Goal: Task Accomplishment & Management: Use online tool/utility

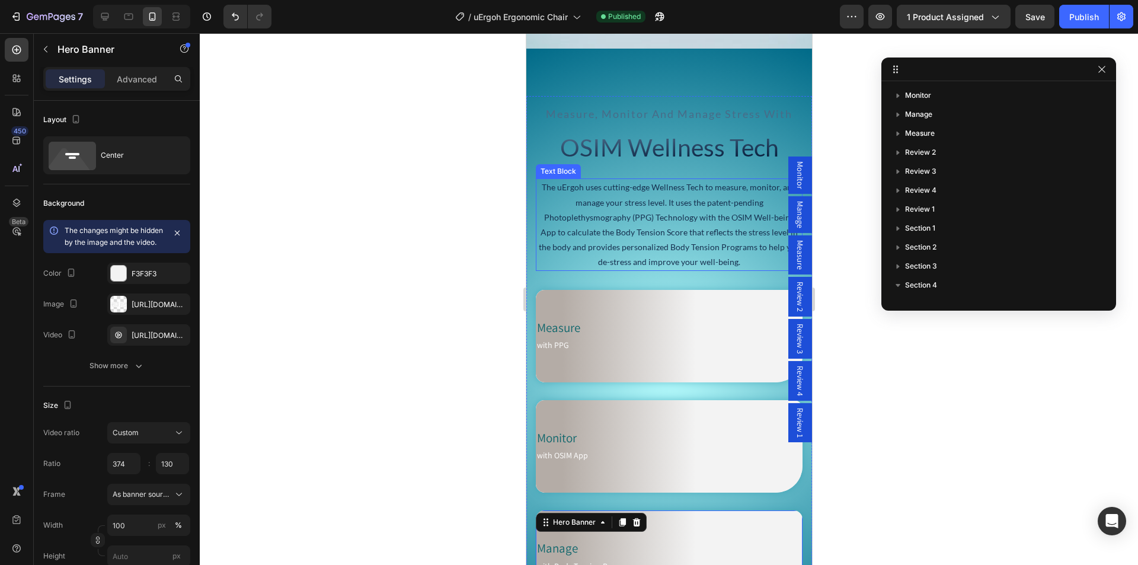
scroll to position [1433, 0]
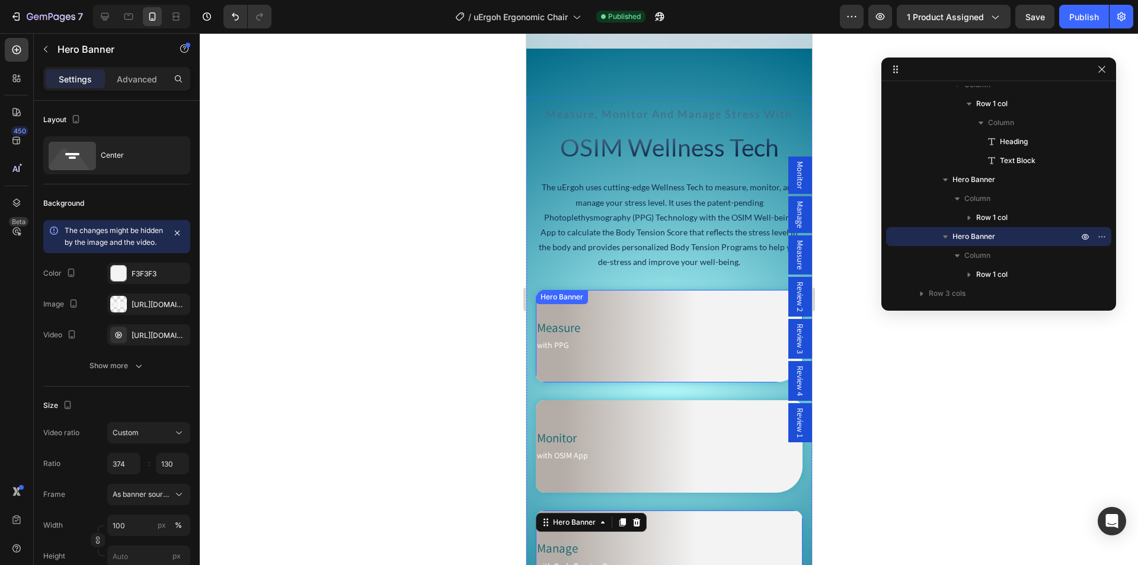
click at [591, 312] on div "Measure Heading with PPG Text Block Row" at bounding box center [663, 336] width 257 height 92
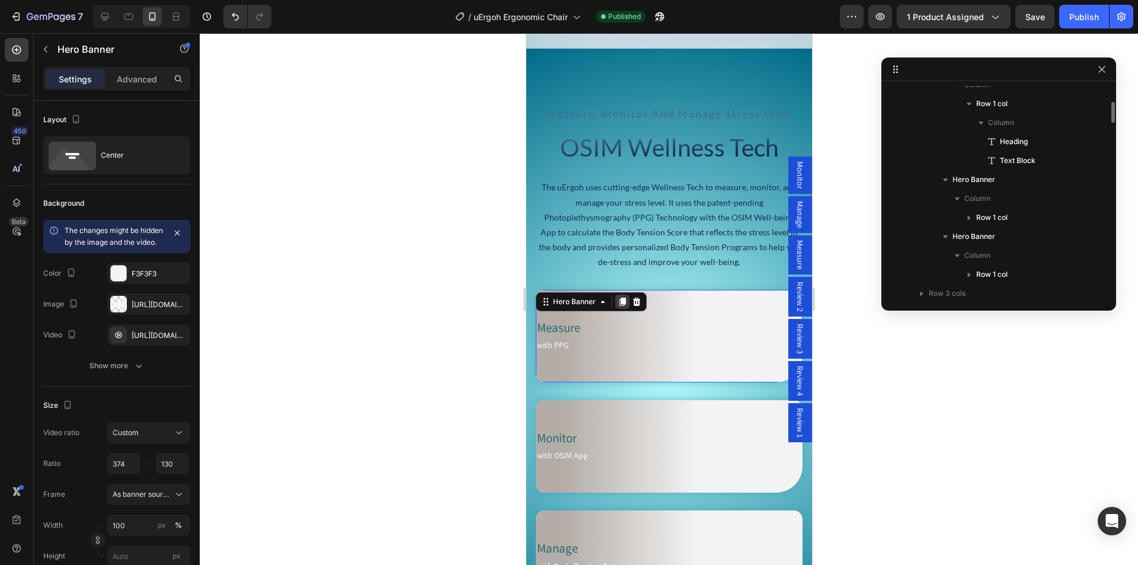
scroll to position [1319, 0]
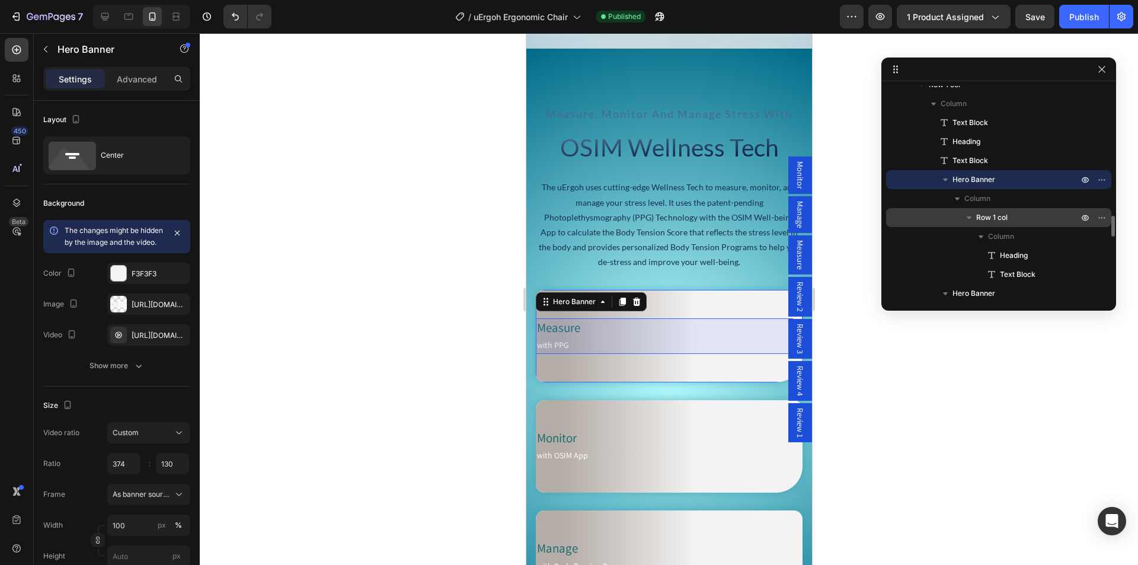
click at [1011, 221] on p "Row 1 col" at bounding box center [1028, 218] width 104 height 12
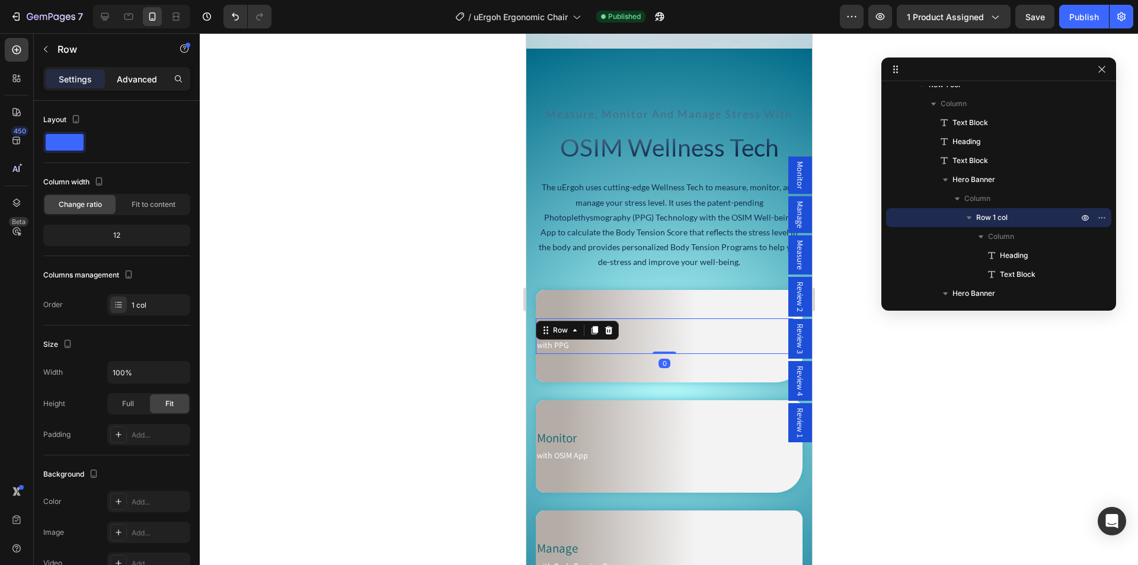
click at [147, 82] on p "Advanced" at bounding box center [137, 79] width 40 height 12
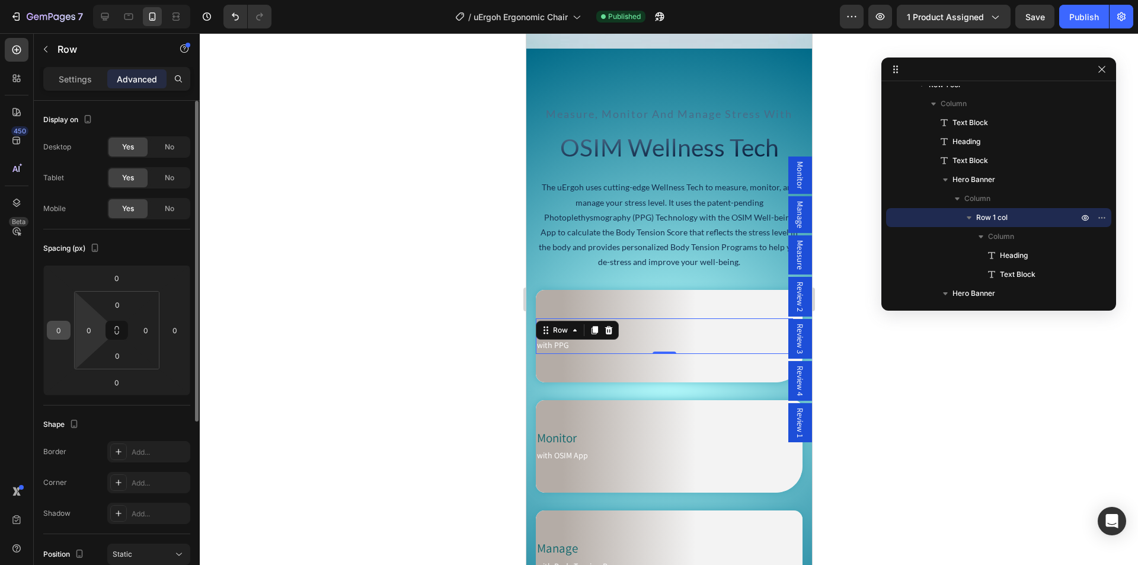
click at [57, 331] on input "0" at bounding box center [59, 330] width 18 height 18
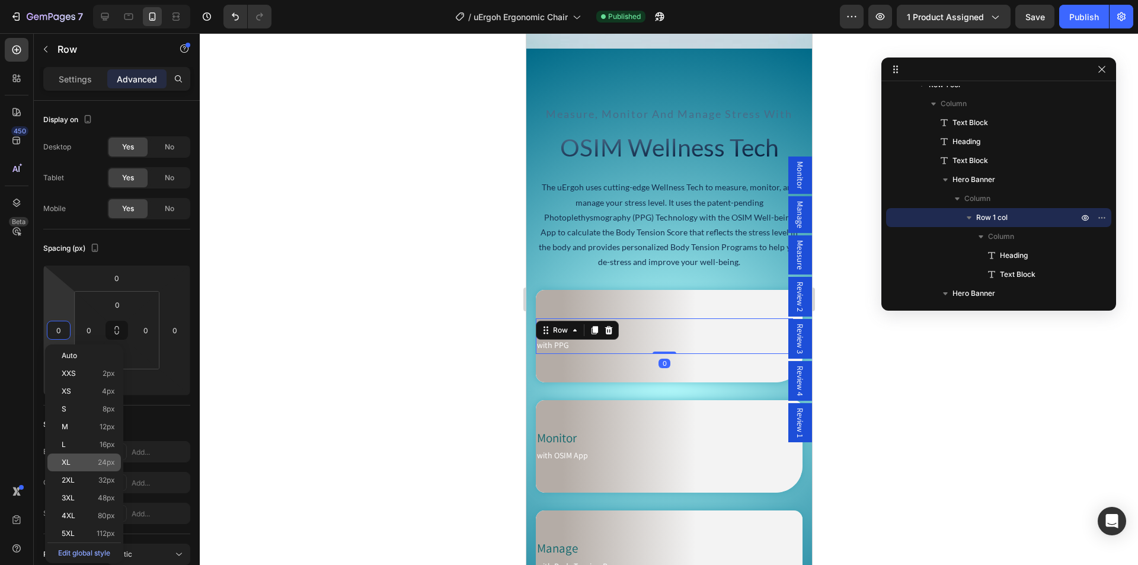
click at [78, 465] on p "XL 24px" at bounding box center [88, 462] width 53 height 8
type input "24"
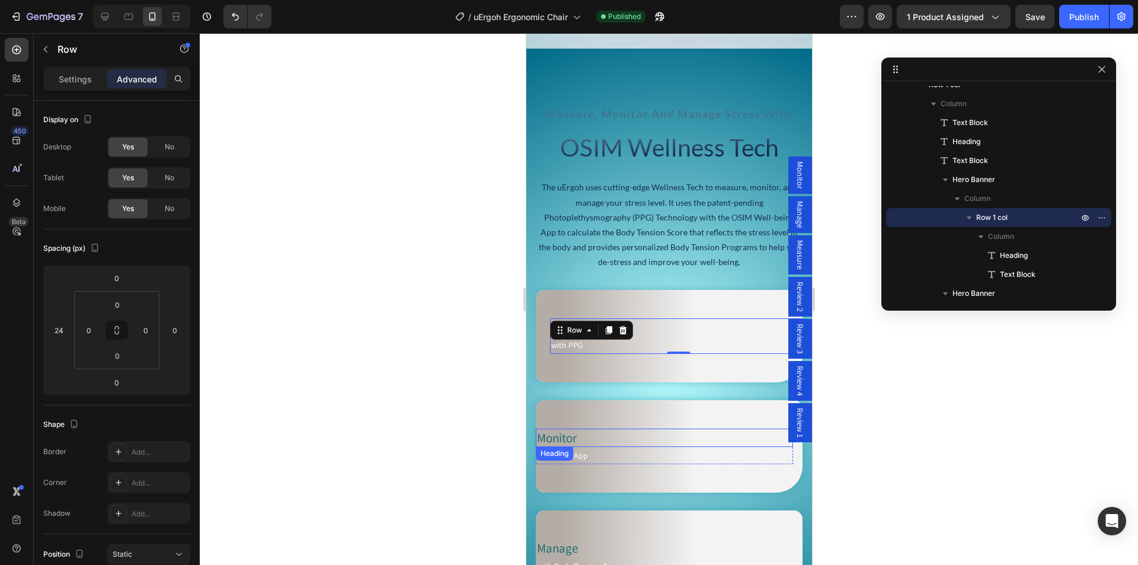
click at [581, 428] on h2 "Monitor" at bounding box center [663, 437] width 257 height 18
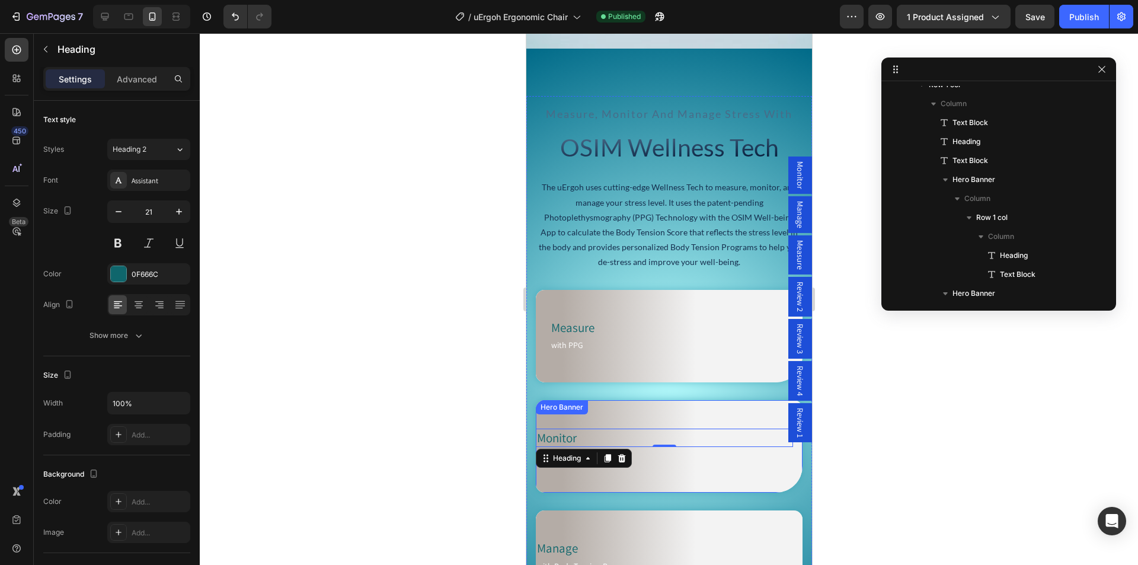
scroll to position [1509, 0]
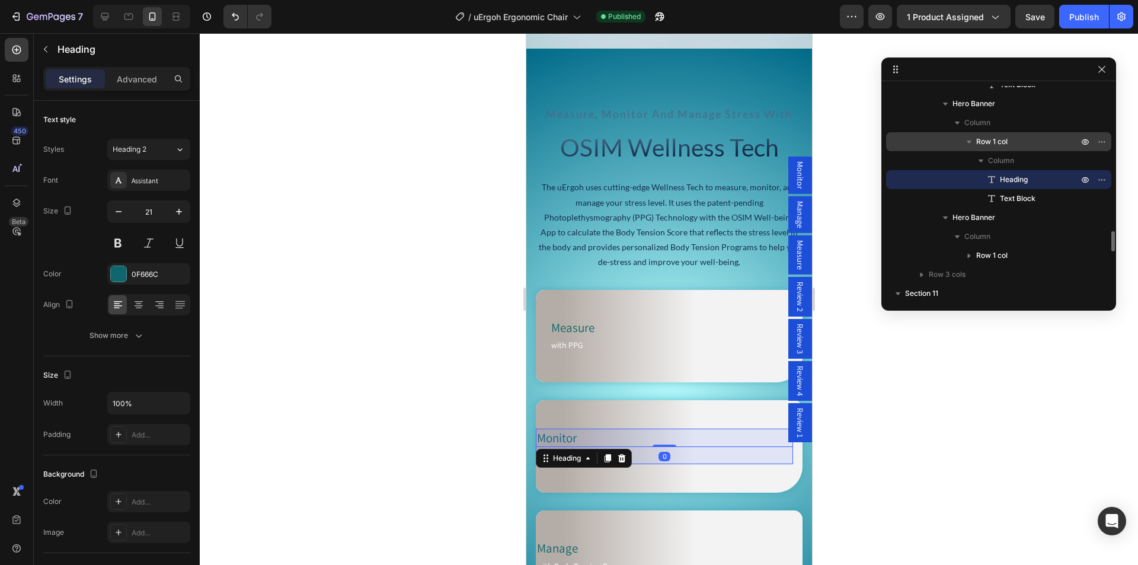
click at [1004, 141] on span "Row 1 col" at bounding box center [991, 142] width 31 height 12
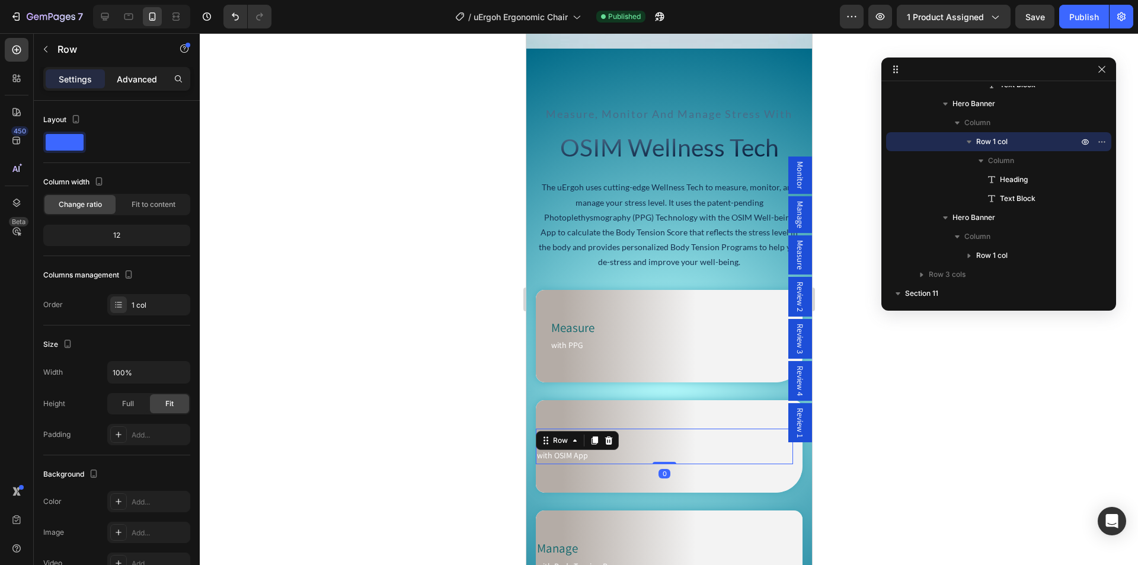
click at [146, 81] on p "Advanced" at bounding box center [137, 79] width 40 height 12
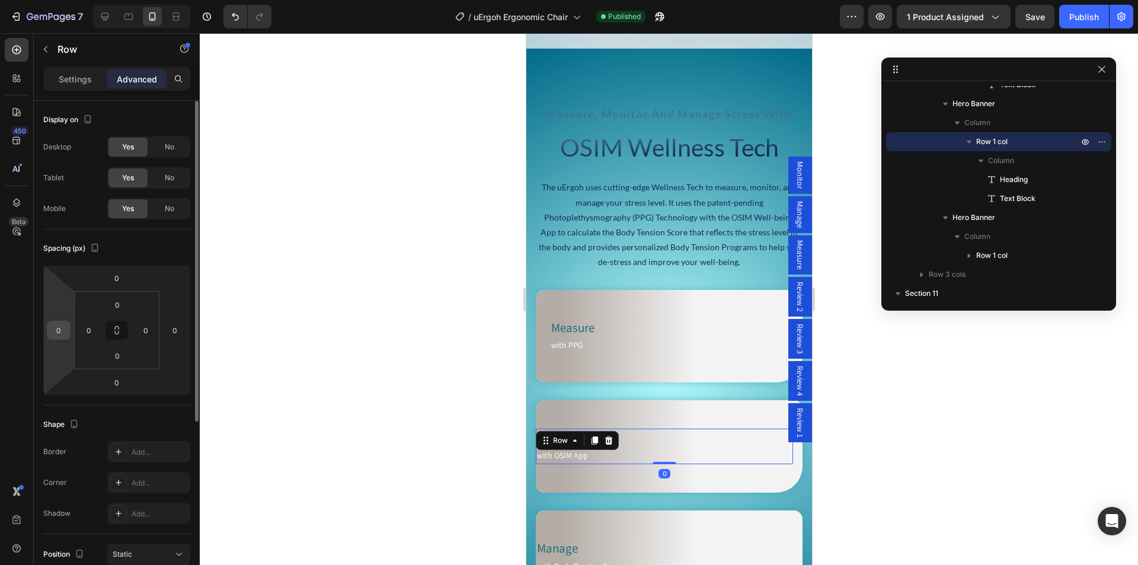
click at [60, 326] on input "0" at bounding box center [59, 330] width 18 height 18
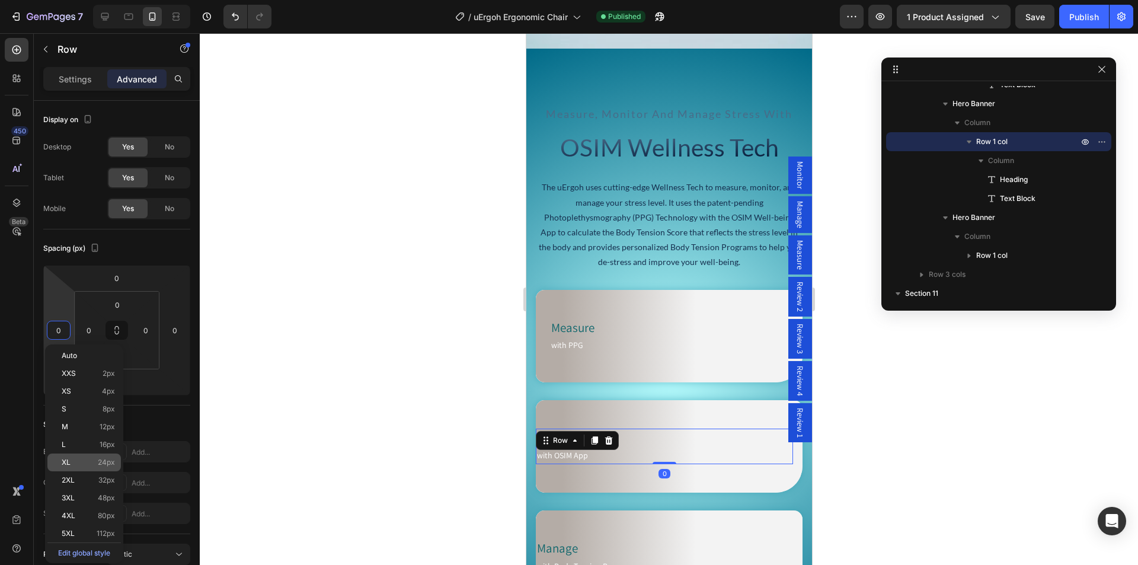
click at [80, 467] on div "XL 24px" at bounding box center [83, 462] width 73 height 18
type input "24"
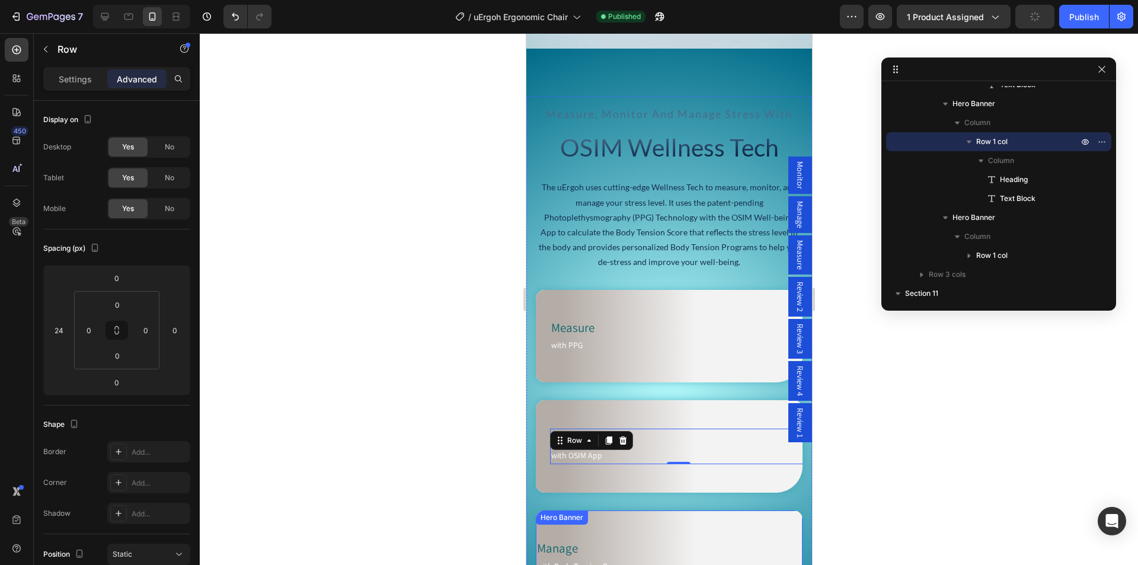
click at [586, 524] on div "Manage Heading with Body Tension Program Text Block Row Hero Banner" at bounding box center [668, 556] width 267 height 92
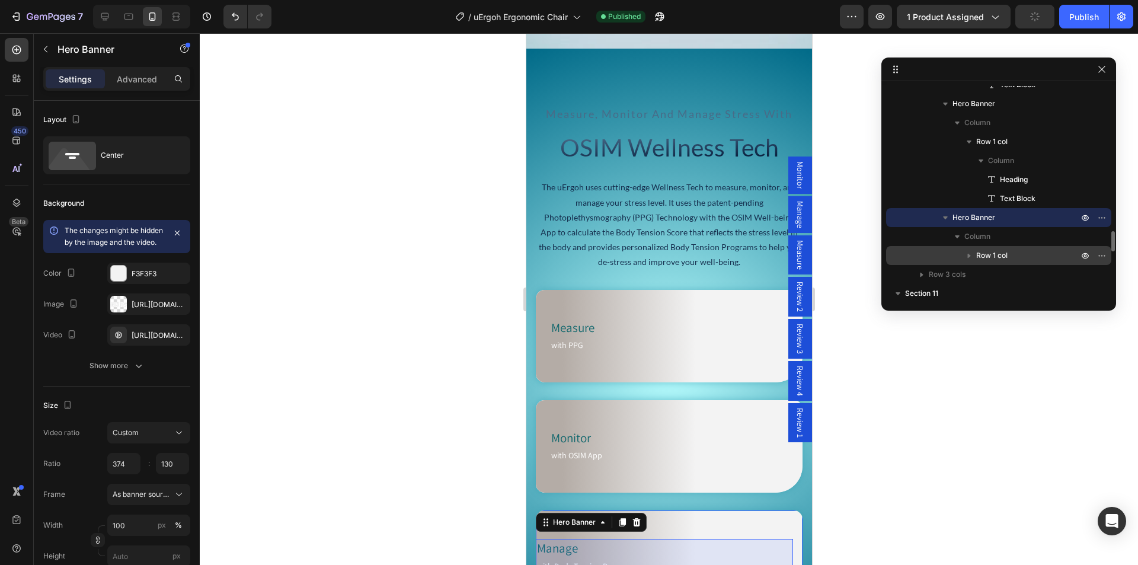
click at [1002, 249] on div "Row 1 col" at bounding box center [999, 255] width 216 height 19
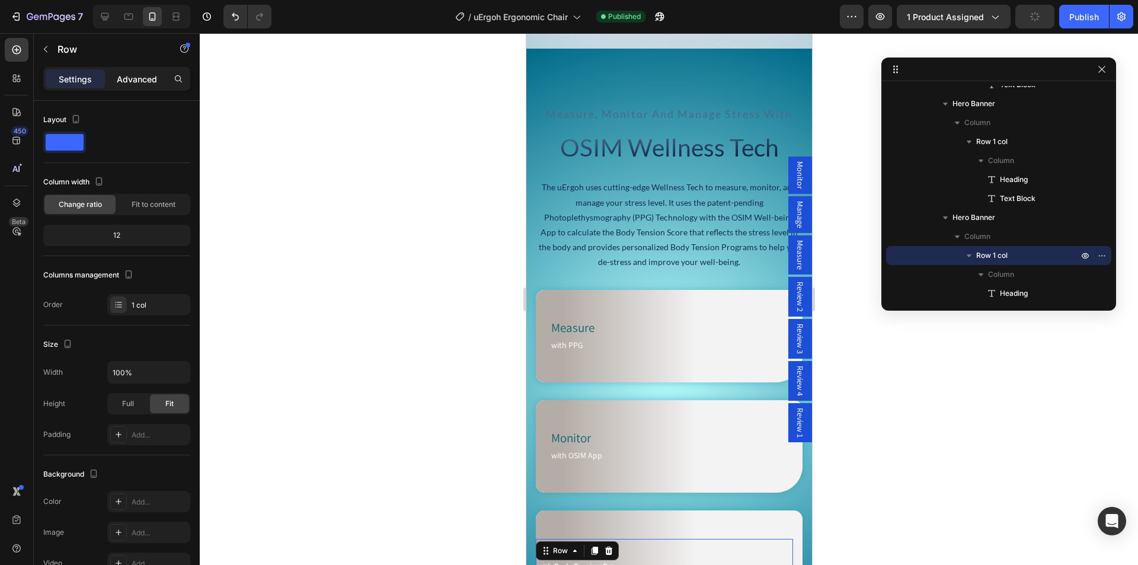
click at [139, 85] on p "Advanced" at bounding box center [137, 79] width 40 height 12
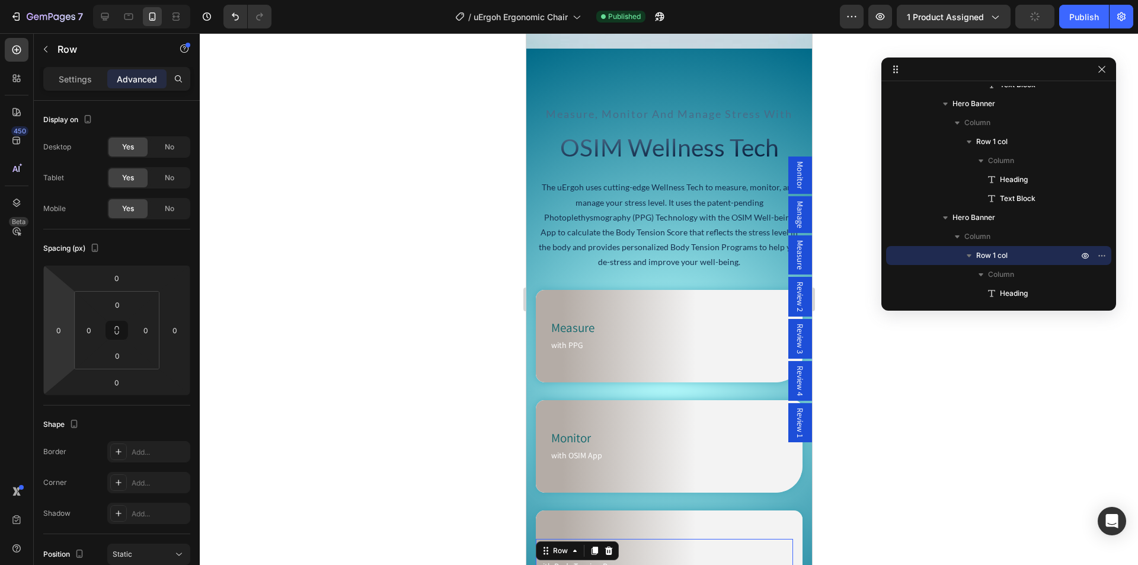
click at [55, 89] on html "7 Version history / uErgoh Ergonomic Chair Published Preview 1 product assigned…" at bounding box center [569, 44] width 1138 height 89
click at [63, 331] on input "0" at bounding box center [59, 330] width 18 height 18
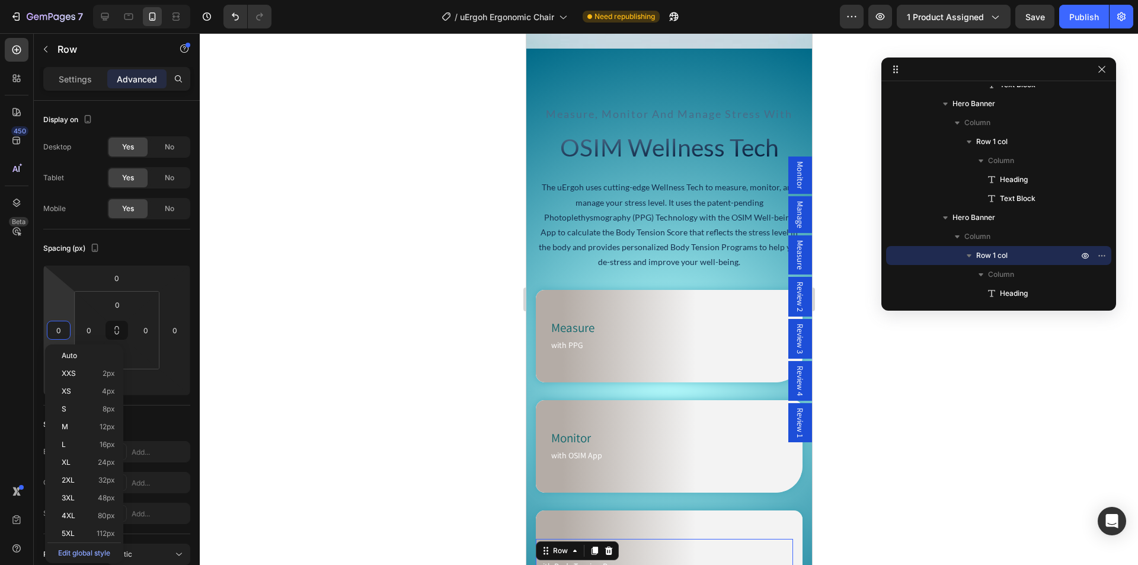
click at [74, 461] on p "XL 24px" at bounding box center [88, 462] width 53 height 8
type input "24"
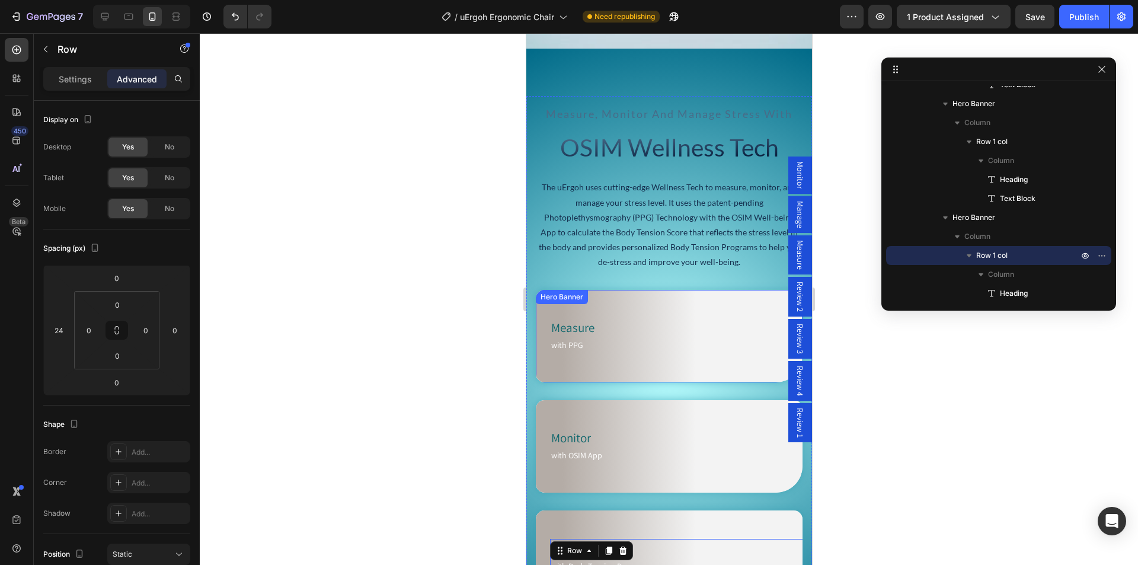
scroll to position [4045, 0]
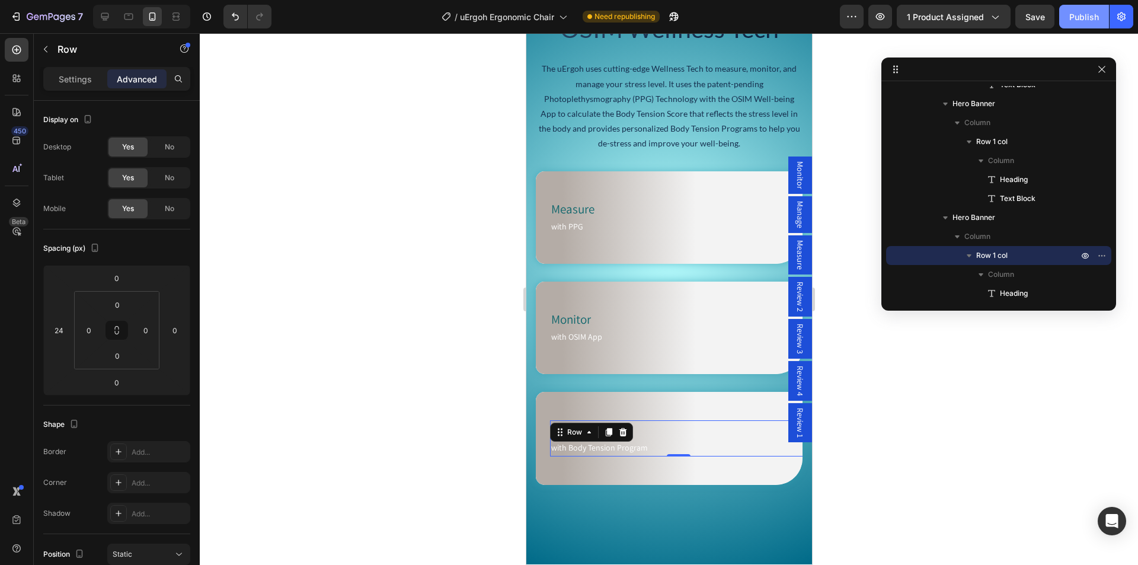
click at [1084, 21] on div "Publish" at bounding box center [1084, 17] width 30 height 12
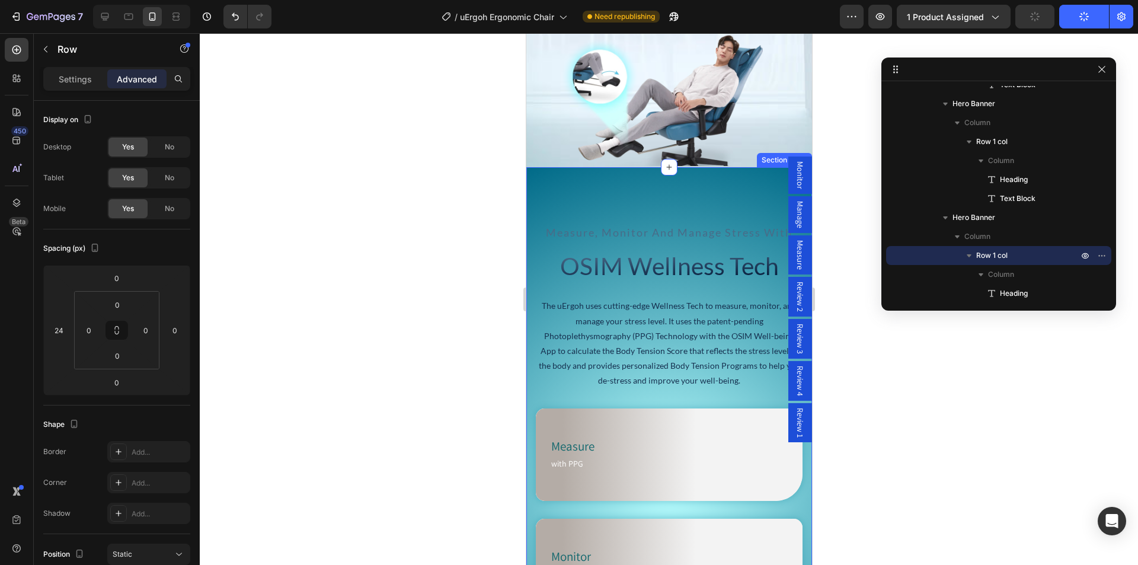
click at [561, 195] on div "measure, monitor and manage stress with Text Block OSIM Wellness Tech Heading T…" at bounding box center [669, 484] width 286 height 634
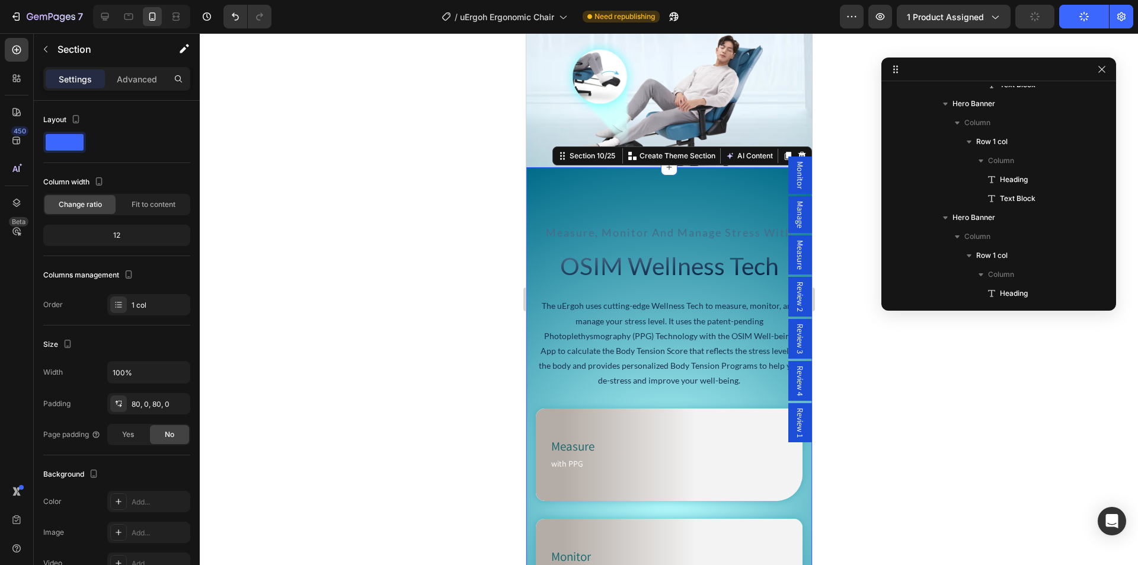
scroll to position [1186, 0]
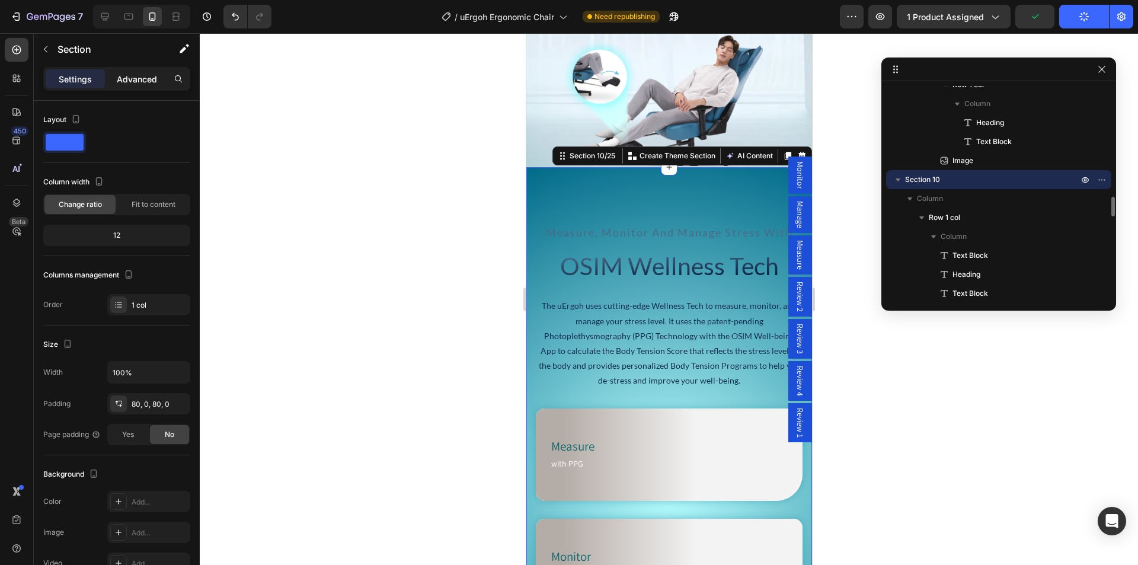
click at [136, 79] on p "Advanced" at bounding box center [137, 79] width 40 height 12
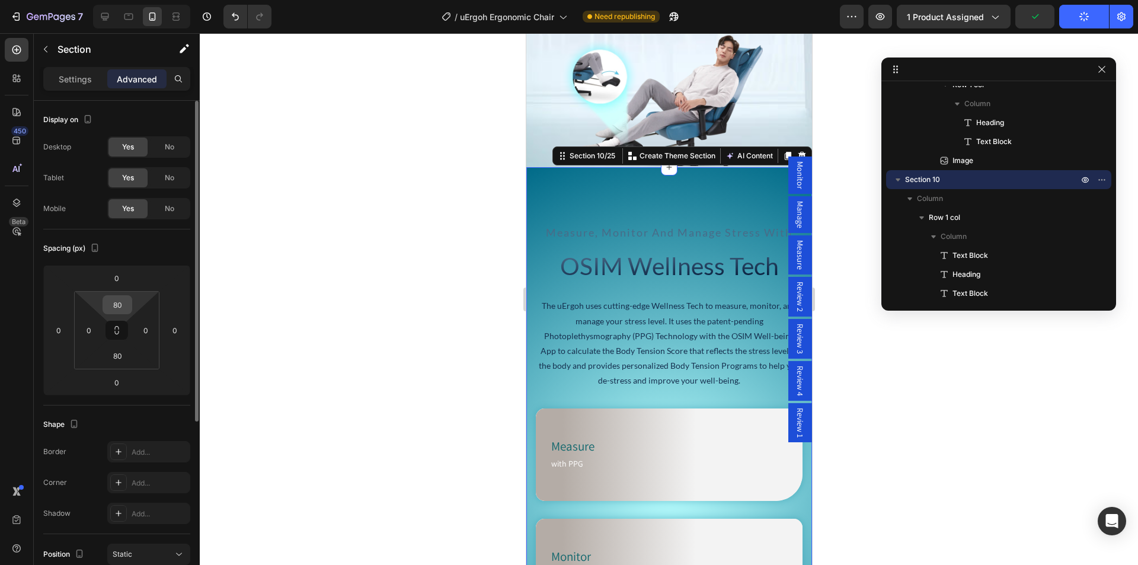
click at [118, 312] on input "80" at bounding box center [117, 305] width 24 height 18
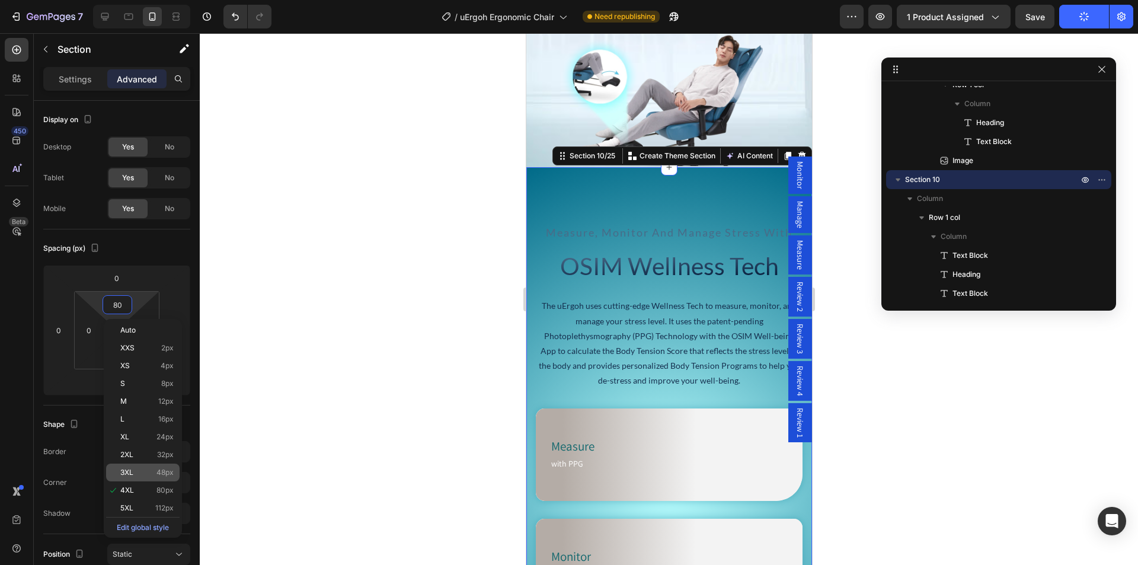
click at [138, 469] on p "3XL 48px" at bounding box center [146, 472] width 53 height 8
type input "48"
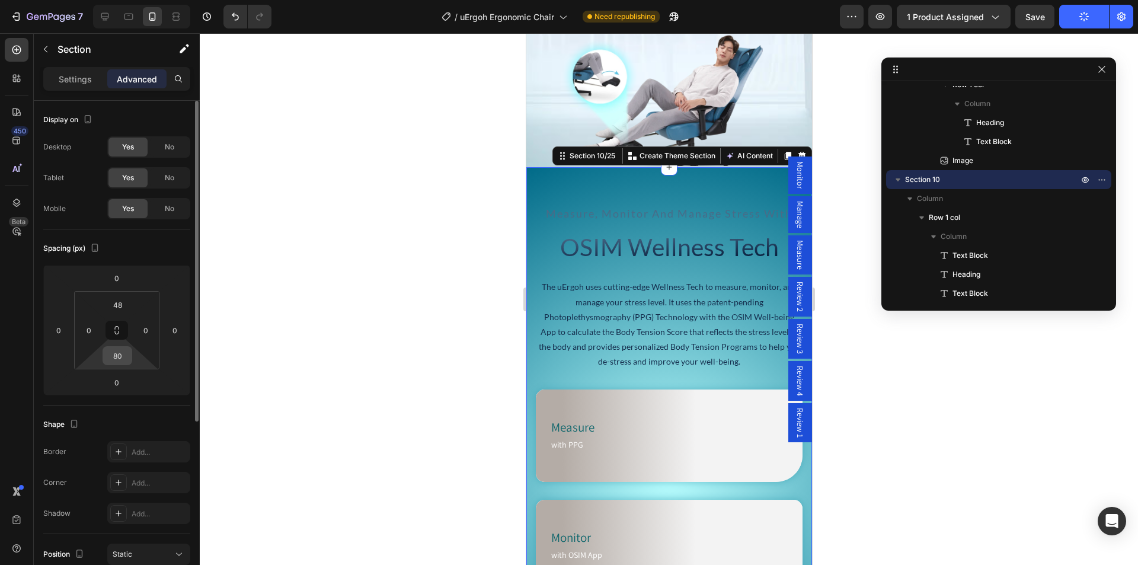
click at [118, 352] on input "80" at bounding box center [117, 356] width 24 height 18
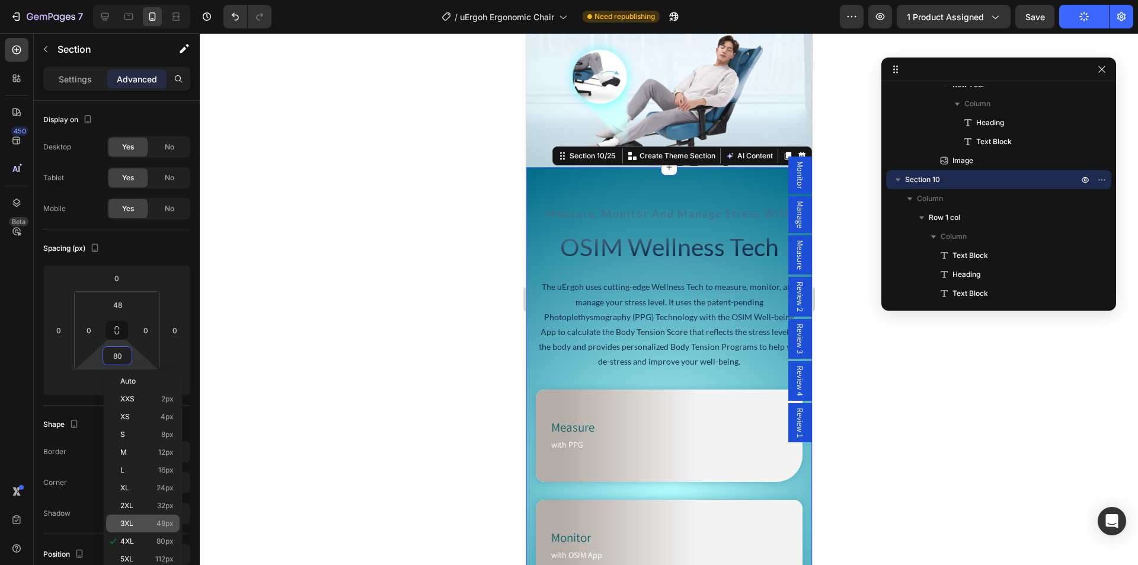
click at [133, 520] on span "3XL" at bounding box center [126, 523] width 13 height 8
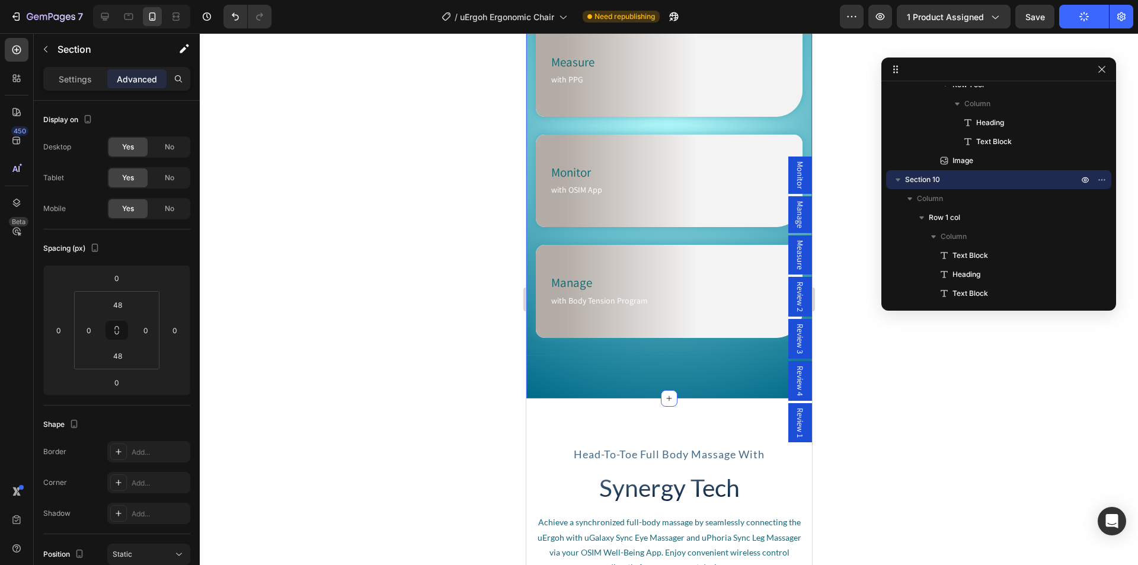
scroll to position [4163, 0]
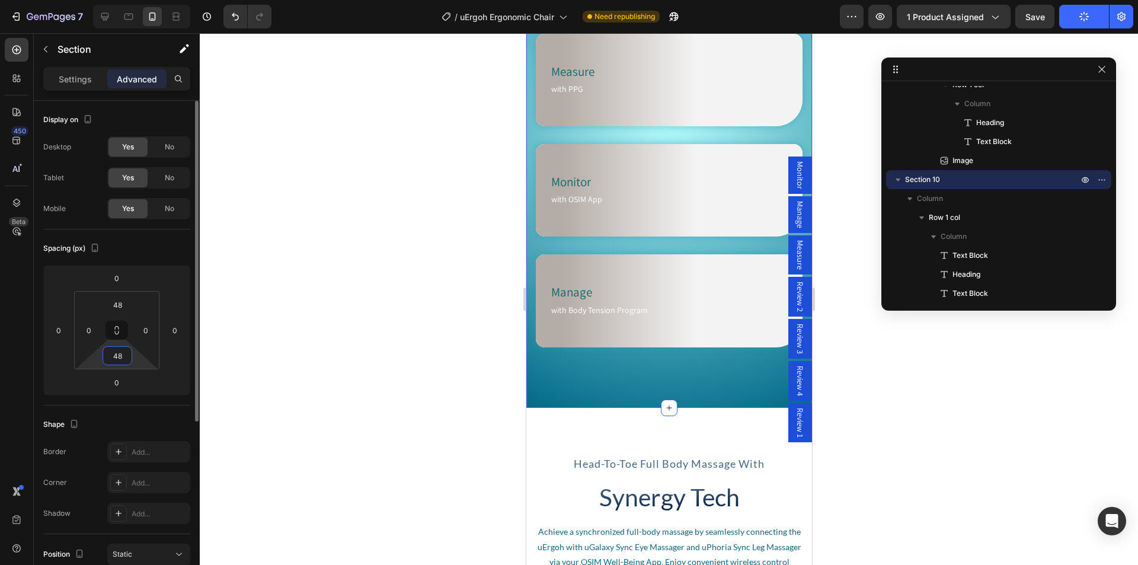
click at [119, 357] on input "48" at bounding box center [117, 356] width 24 height 18
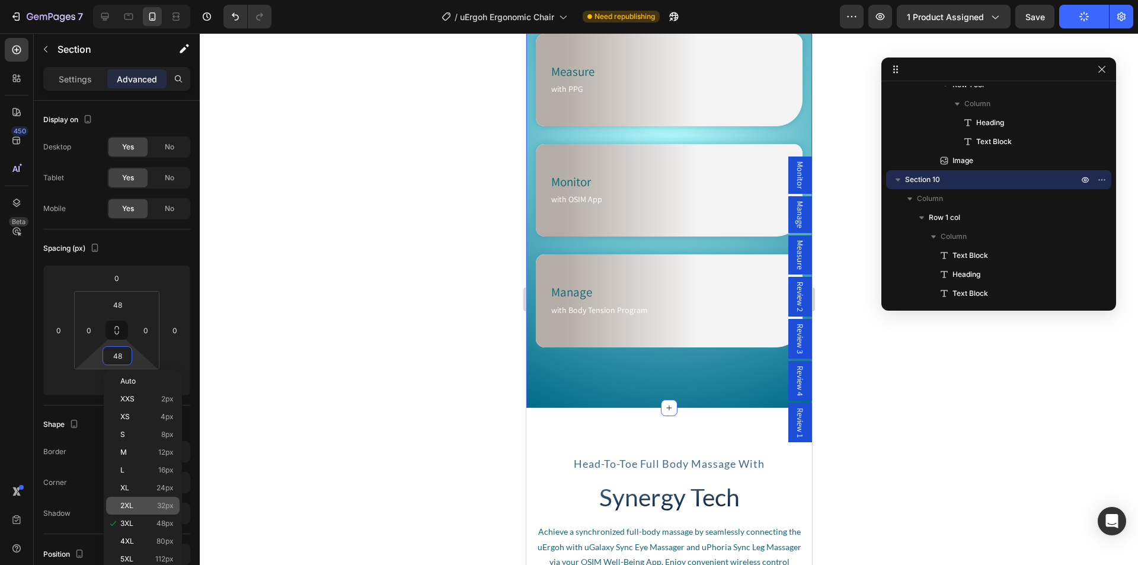
click at [141, 505] on p "2XL 32px" at bounding box center [146, 505] width 53 height 8
type input "32"
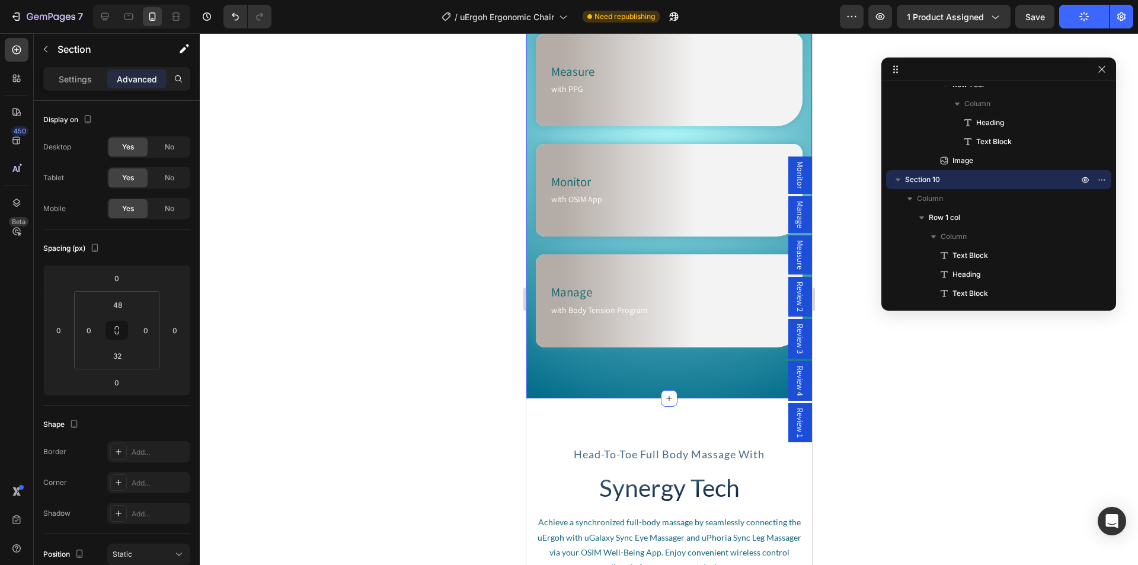
click at [1078, 20] on button "Publish" at bounding box center [1084, 17] width 50 height 24
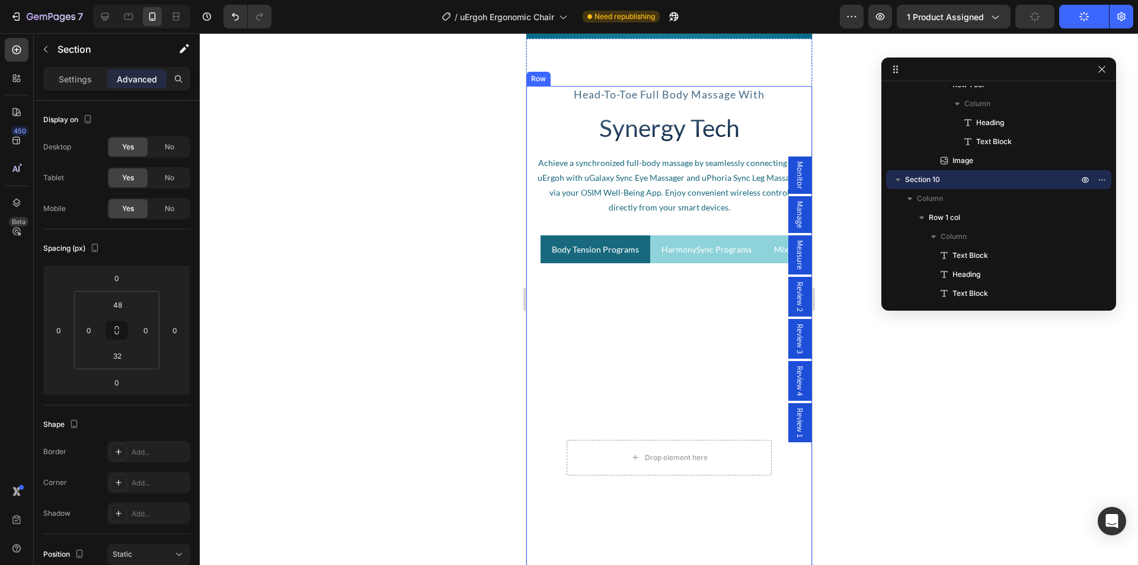
scroll to position [4578, 0]
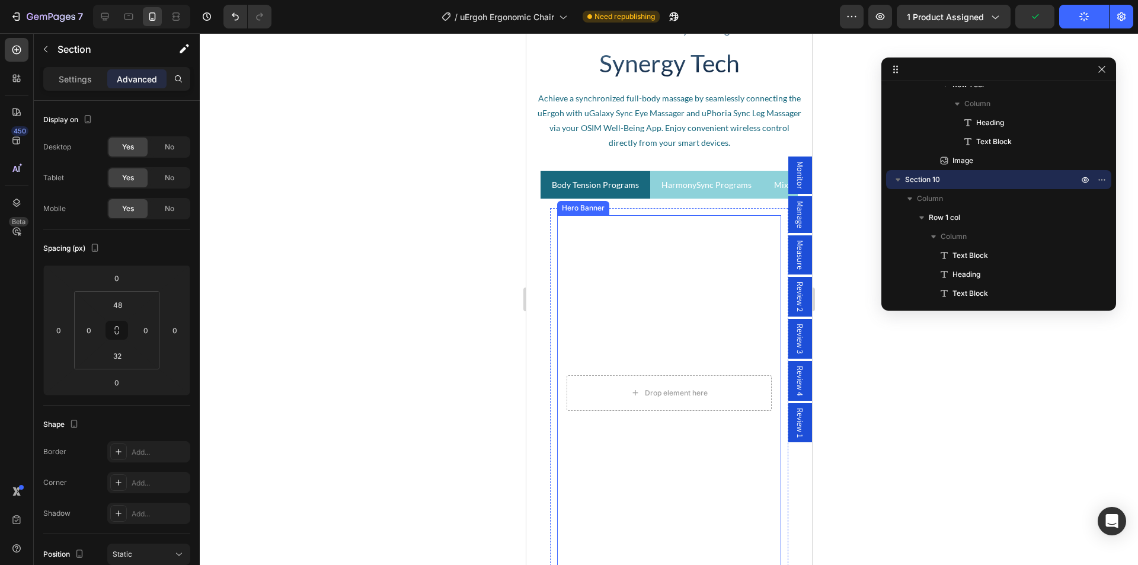
click at [606, 250] on video "Background Image" at bounding box center [668, 393] width 224 height 356
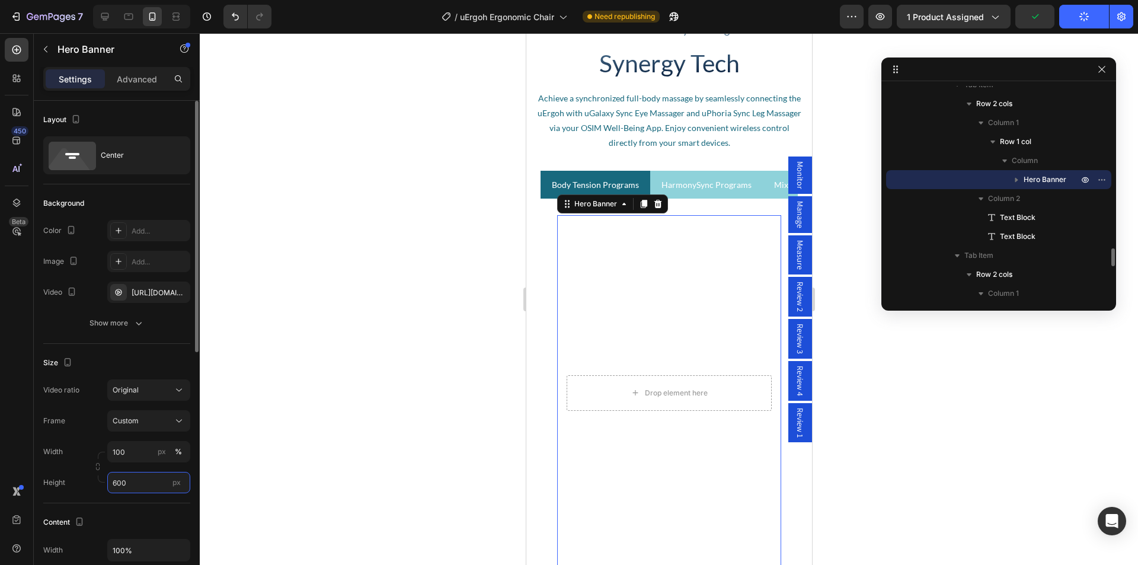
click at [114, 479] on input "600" at bounding box center [148, 482] width 83 height 21
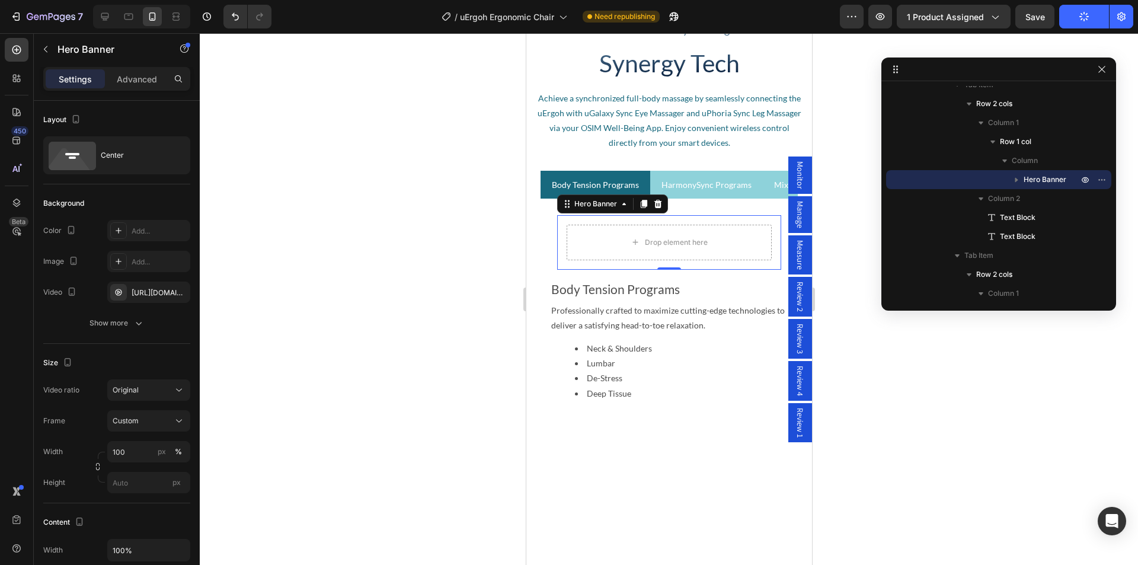
click at [1079, 14] on icon "button" at bounding box center [1084, 17] width 14 height 14
click at [1022, 11] on button "Save" at bounding box center [1034, 17] width 39 height 24
